Goal: Use online tool/utility: Utilize a website feature to perform a specific function

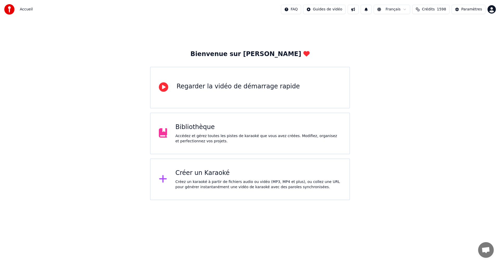
click at [250, 183] on div "Créez un karaoké à partir de fichiers audio ou vidéo (MP3, MP4 et plus), ou col…" at bounding box center [259, 184] width 166 height 10
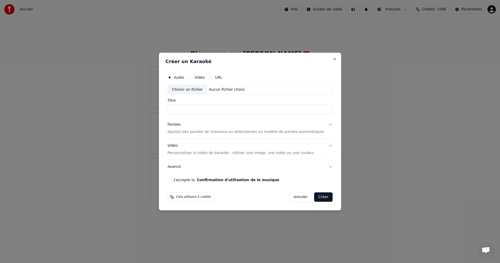
click at [234, 90] on div "Aucun fichier choisi" at bounding box center [227, 89] width 40 height 5
drag, startPoint x: 246, startPoint y: 110, endPoint x: 115, endPoint y: 123, distance: 132.0
click at [115, 123] on body "**********" at bounding box center [250, 100] width 500 height 200
drag, startPoint x: 211, startPoint y: 110, endPoint x: 362, endPoint y: 119, distance: 151.6
click at [362, 119] on body "**********" at bounding box center [250, 100] width 500 height 200
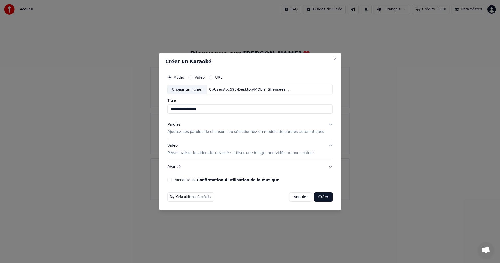
type input "**********"
click at [236, 129] on p "Ajoutez des paroles de chansons ou sélectionnez un modèle de paroles automatiqu…" at bounding box center [246, 131] width 157 height 5
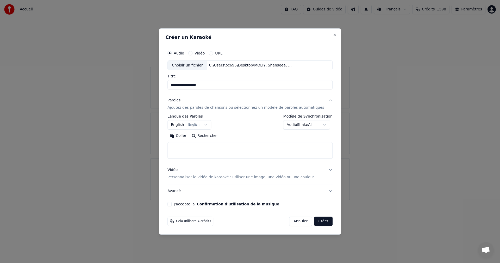
click at [245, 148] on textarea at bounding box center [250, 150] width 165 height 17
paste textarea "**********"
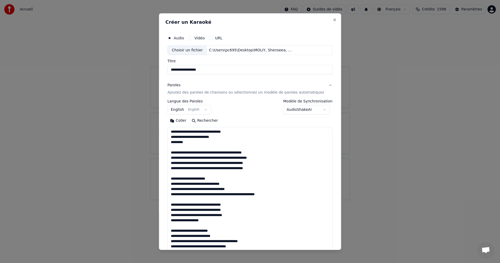
scroll to position [429, 0]
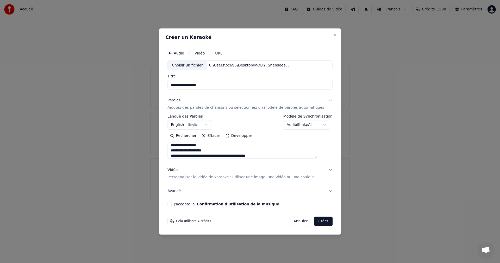
type textarea "**********"
click at [221, 178] on p "Personnaliser le vidéo de karaoké : utiliser une image, une vidéo ou une couleur" at bounding box center [241, 177] width 147 height 5
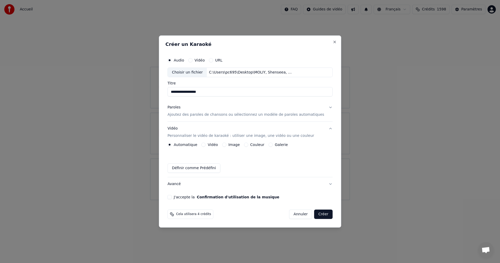
click at [206, 143] on button "Vidéo" at bounding box center [204, 145] width 4 height 4
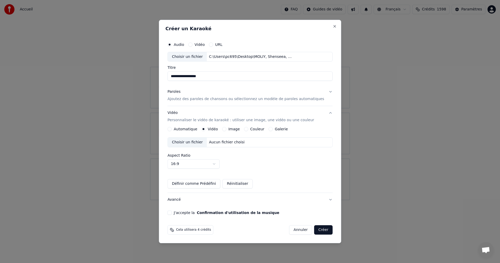
click at [206, 144] on div "Choisir un fichier" at bounding box center [187, 142] width 39 height 9
drag, startPoint x: 264, startPoint y: 24, endPoint x: 305, endPoint y: 48, distance: 47.1
click at [305, 48] on div "**********" at bounding box center [250, 132] width 182 height 224
click at [222, 145] on div "Aucun fichier choisi" at bounding box center [227, 142] width 40 height 5
click at [172, 213] on button "J'accepte la Confirmation d'utilisation de la musique" at bounding box center [170, 213] width 4 height 4
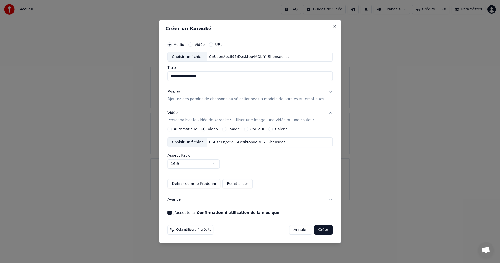
click at [320, 228] on button "Créer" at bounding box center [323, 229] width 18 height 9
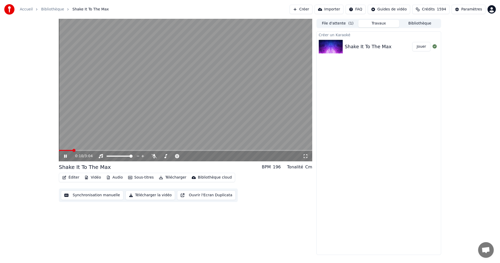
click at [64, 156] on icon at bounding box center [69, 156] width 12 height 4
click at [153, 156] on icon at bounding box center [154, 156] width 5 height 4
click at [130, 96] on video at bounding box center [185, 90] width 253 height 143
click at [131, 96] on video at bounding box center [185, 90] width 253 height 143
click at [60, 150] on video at bounding box center [185, 90] width 253 height 143
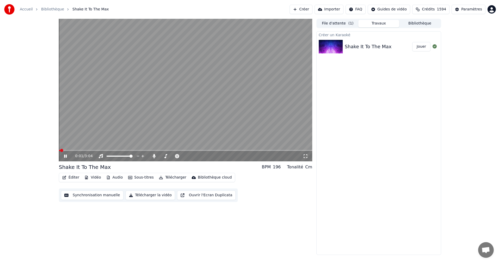
click at [60, 150] on span at bounding box center [59, 150] width 1 height 1
click at [230, 149] on video at bounding box center [185, 90] width 253 height 143
click at [243, 151] on span at bounding box center [156, 150] width 195 height 1
click at [208, 96] on video at bounding box center [185, 90] width 253 height 143
click at [218, 76] on video at bounding box center [185, 90] width 253 height 143
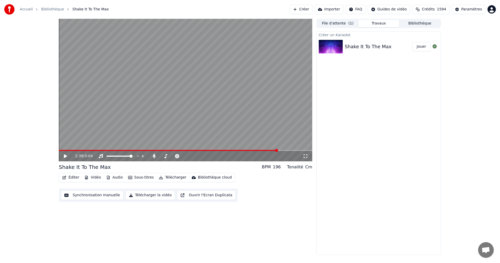
click at [166, 103] on video at bounding box center [185, 90] width 253 height 143
click at [309, 155] on div "2:43 / 3:04" at bounding box center [185, 156] width 253 height 10
drag, startPoint x: 304, startPoint y: 156, endPoint x: 304, endPoint y: 162, distance: 5.8
click at [304, 156] on icon at bounding box center [305, 156] width 5 height 4
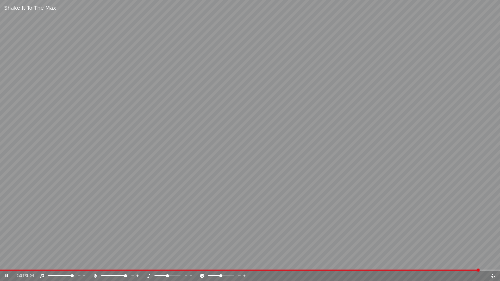
click at [208, 118] on video at bounding box center [250, 140] width 500 height 281
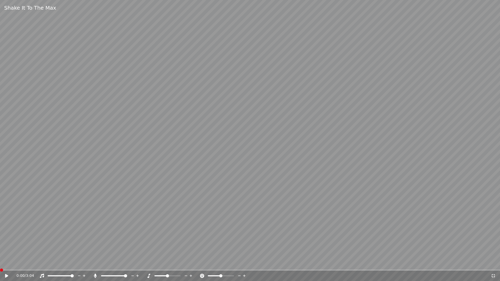
click at [0, 263] on span at bounding box center [0, 270] width 0 height 1
click at [9, 263] on icon at bounding box center [10, 276] width 12 height 4
click at [330, 131] on video at bounding box center [250, 140] width 500 height 281
click at [492, 263] on icon at bounding box center [493, 276] width 5 height 4
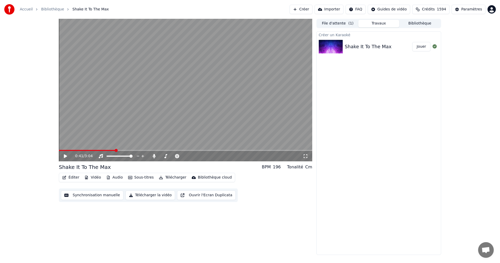
click at [148, 197] on button "Télécharger la vidéo" at bounding box center [151, 194] width 50 height 9
click at [413, 49] on button "Afficher" at bounding box center [419, 46] width 23 height 9
